Goal: Find specific page/section: Find specific page/section

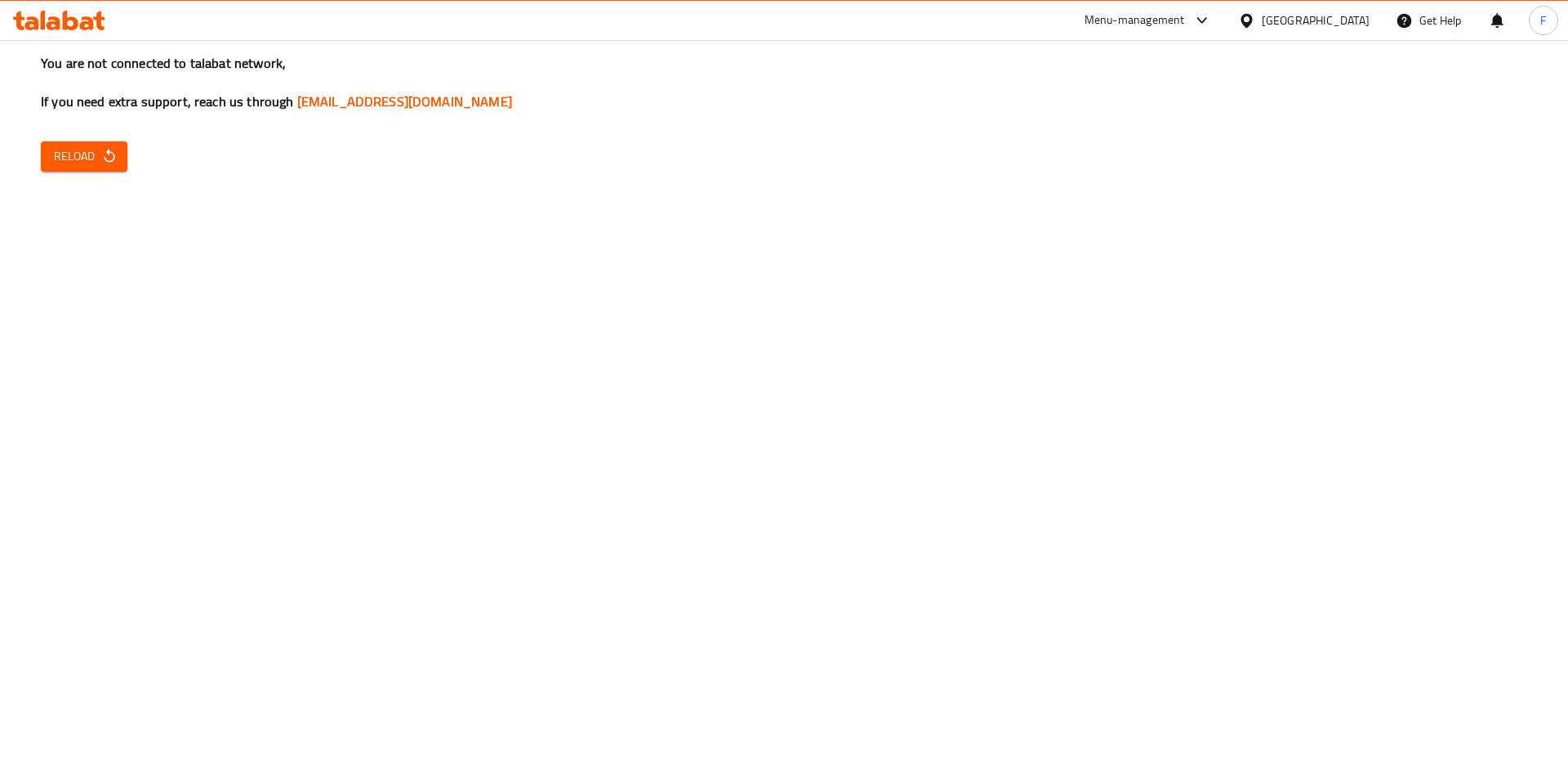
drag, startPoint x: 109, startPoint y: 149, endPoint x: 142, endPoint y: 127, distance: 39.7
click at [115, 143] on button "Reload" at bounding box center [84, 157] width 86 height 31
click at [1212, 15] on icon at bounding box center [1202, 20] width 19 height 19
click at [1148, 109] on div "Agent Campaigns Center" at bounding box center [1123, 109] width 124 height 18
